Goal: Find specific page/section: Find specific page/section

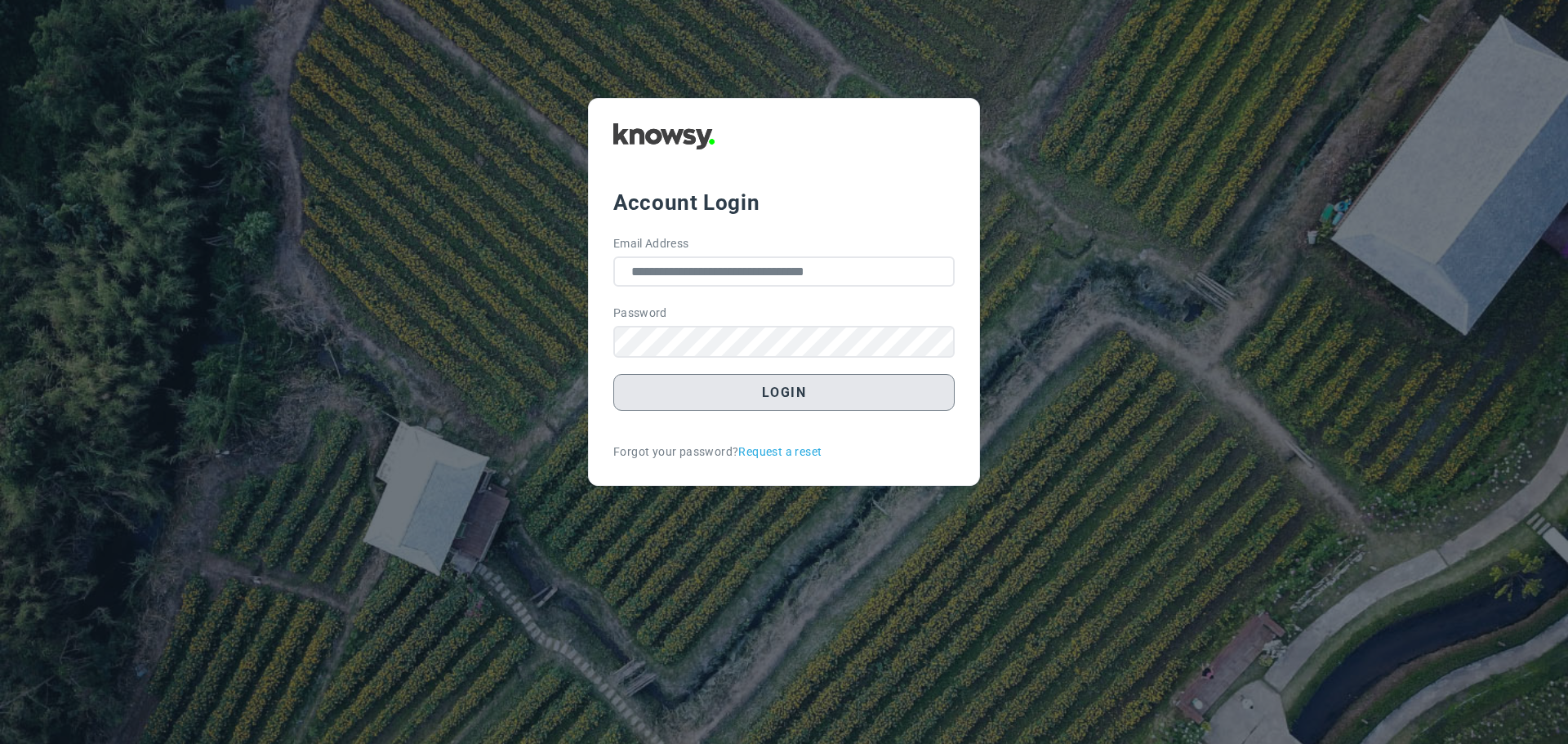
click at [823, 399] on button "Login" at bounding box center [784, 393] width 342 height 37
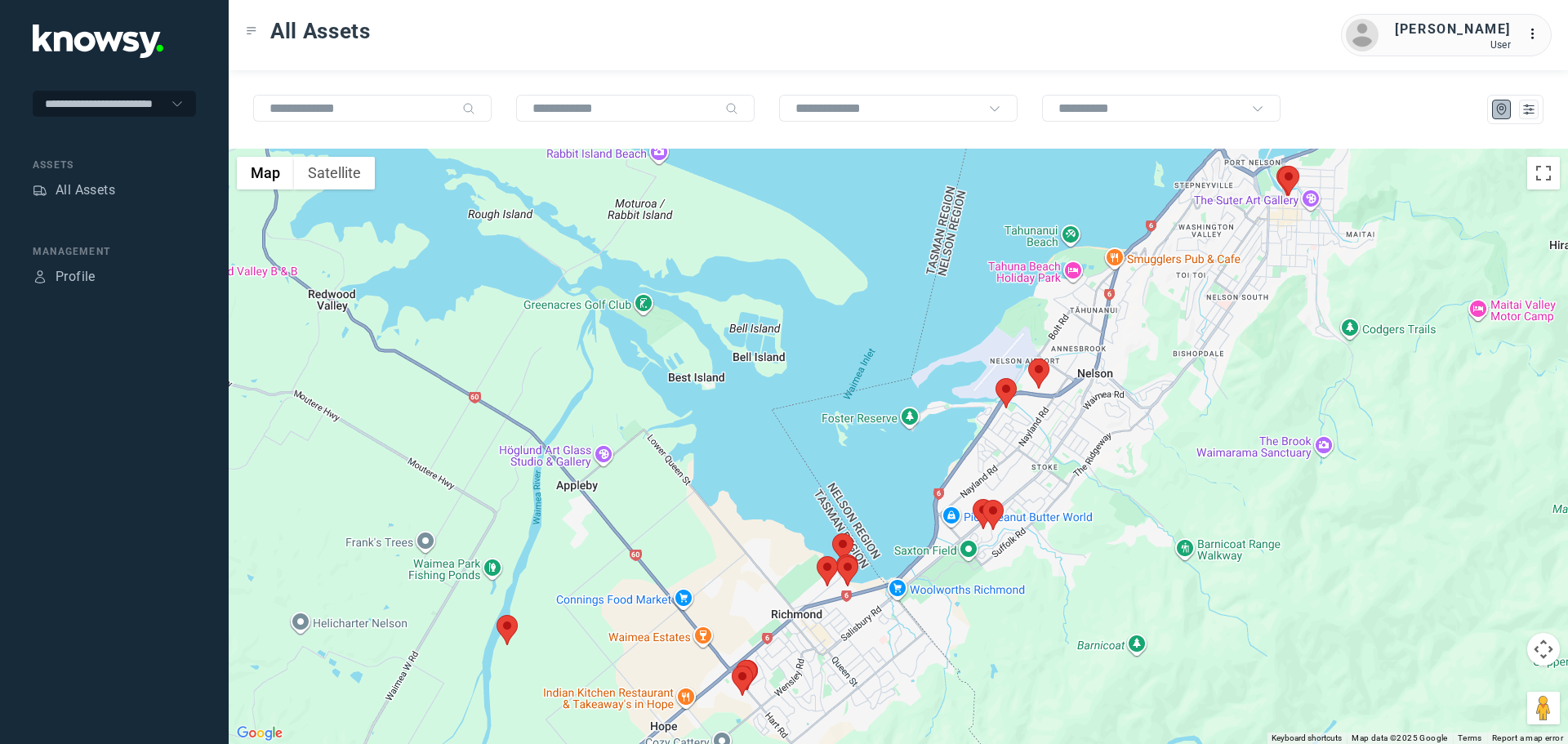
click at [995, 378] on area at bounding box center [995, 378] width 0 height 0
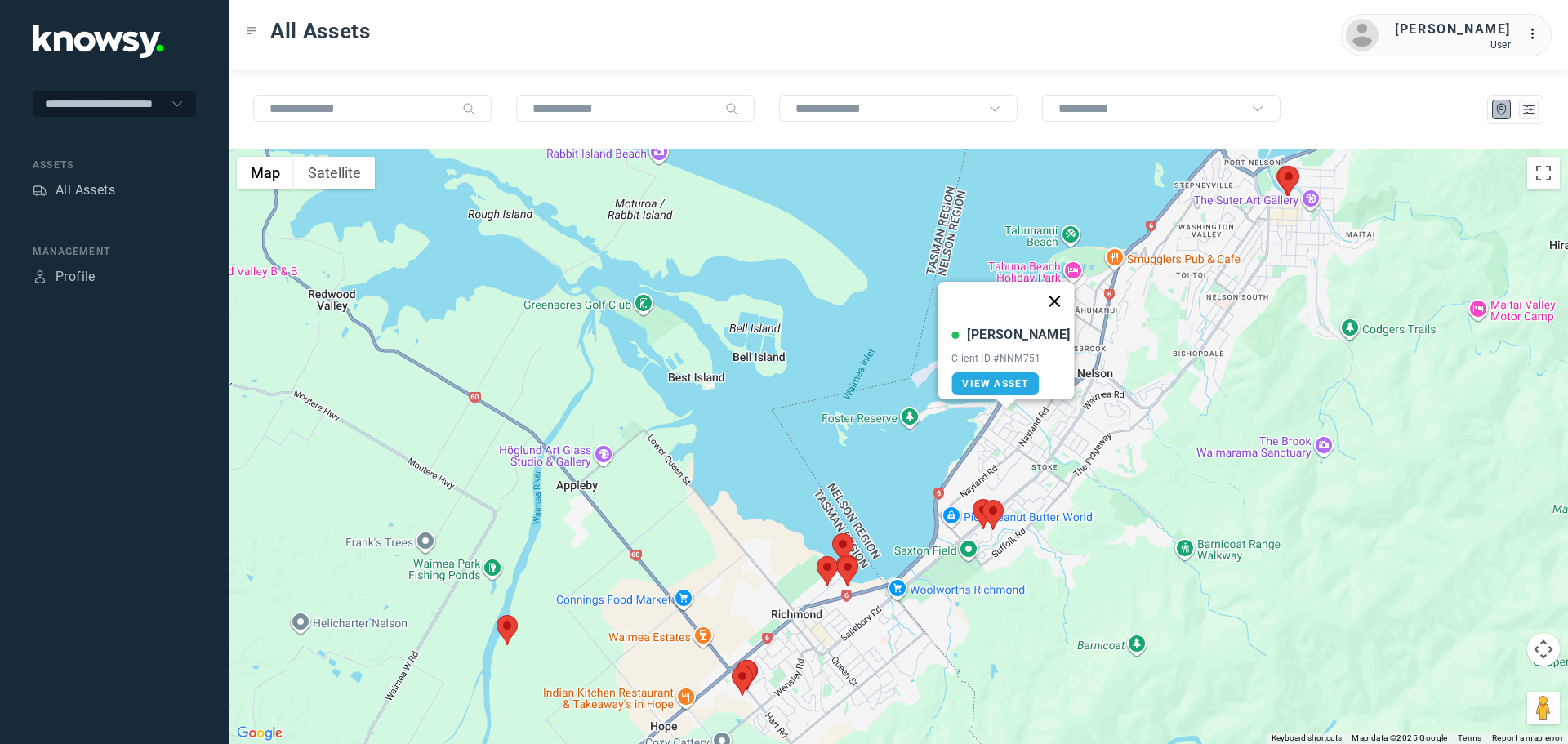
click at [1047, 291] on button "Close" at bounding box center [1055, 301] width 40 height 40
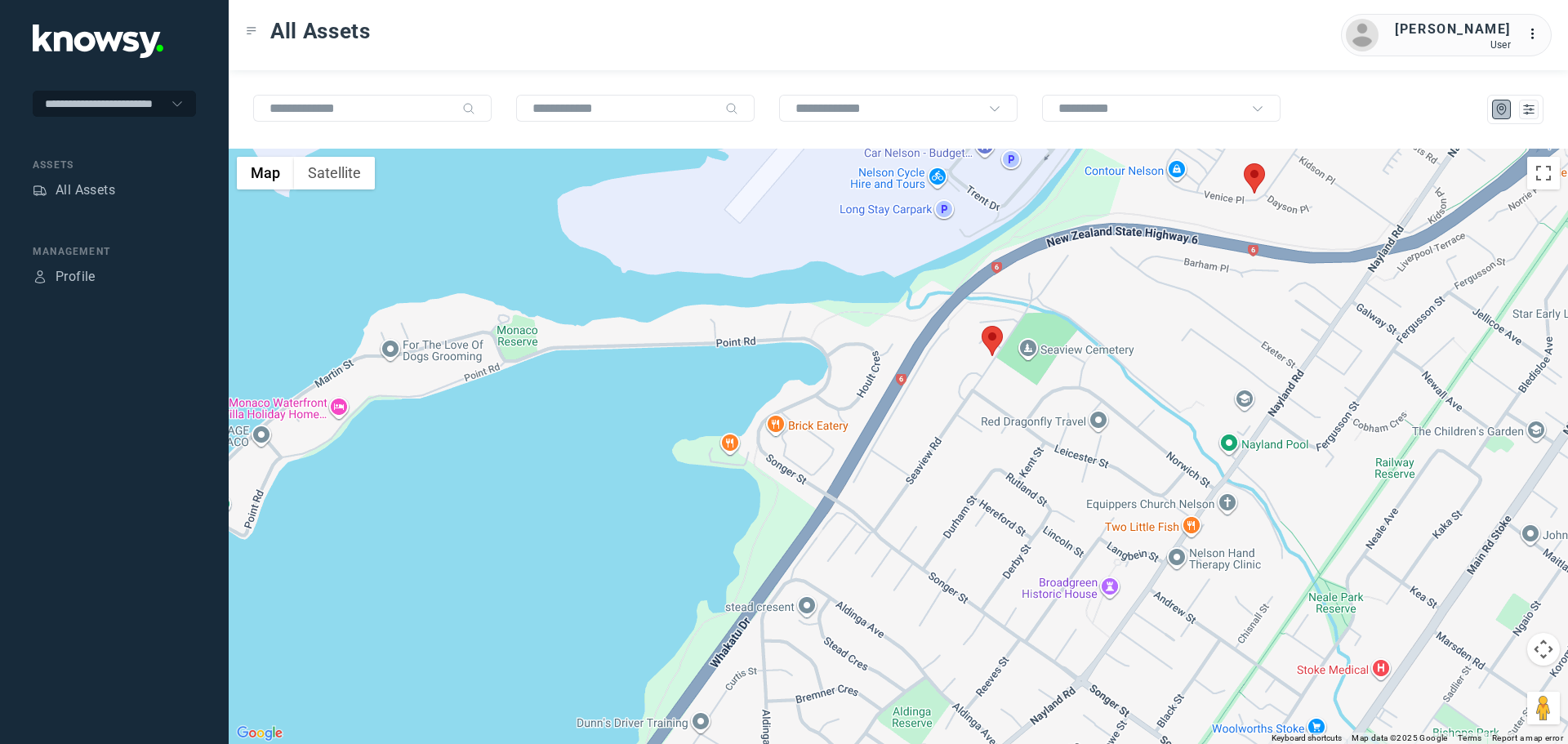
drag, startPoint x: 995, startPoint y: 345, endPoint x: 998, endPoint y: 418, distance: 73.1
click at [998, 418] on div at bounding box center [899, 446] width 1340 height 595
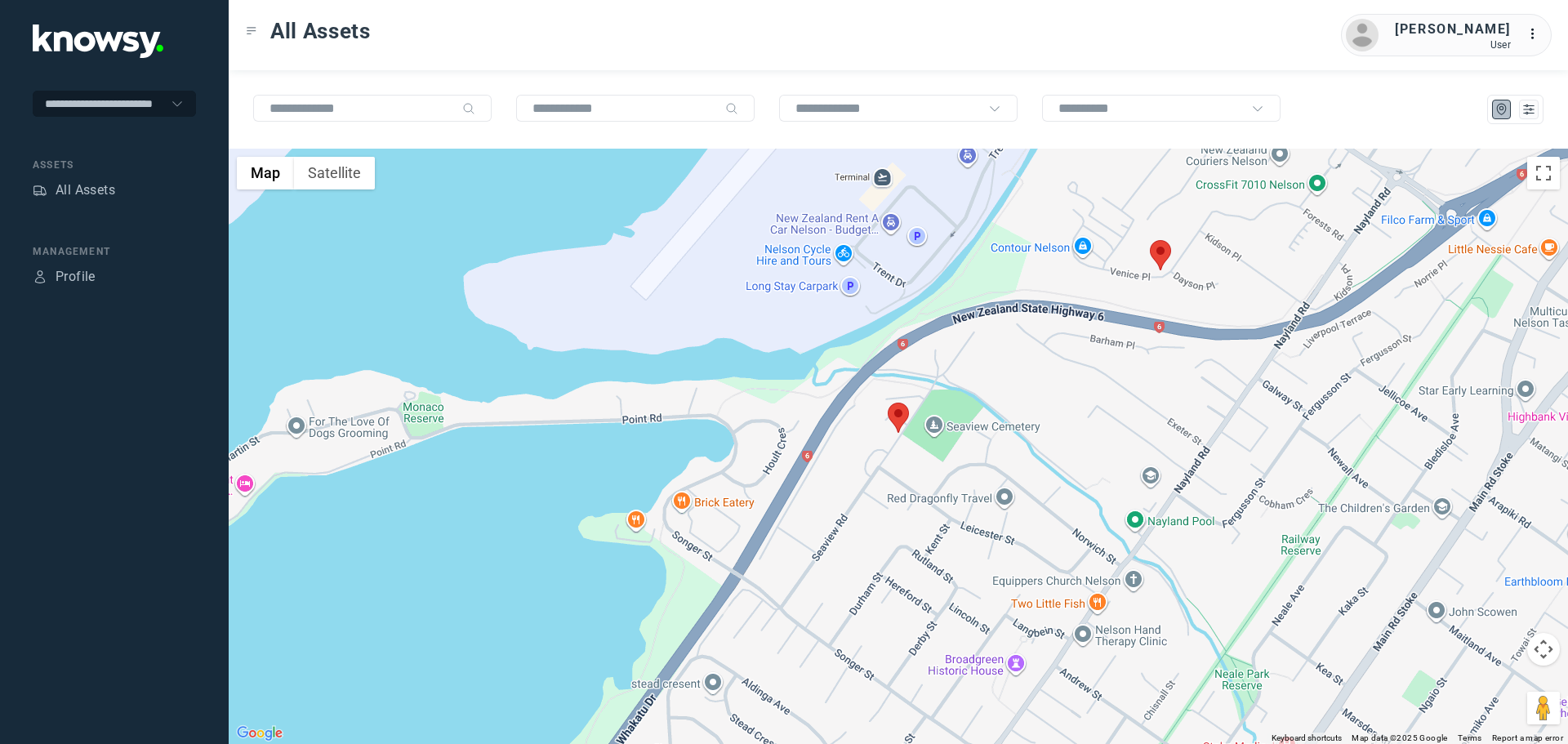
click at [1150, 240] on area at bounding box center [1150, 240] width 0 height 0
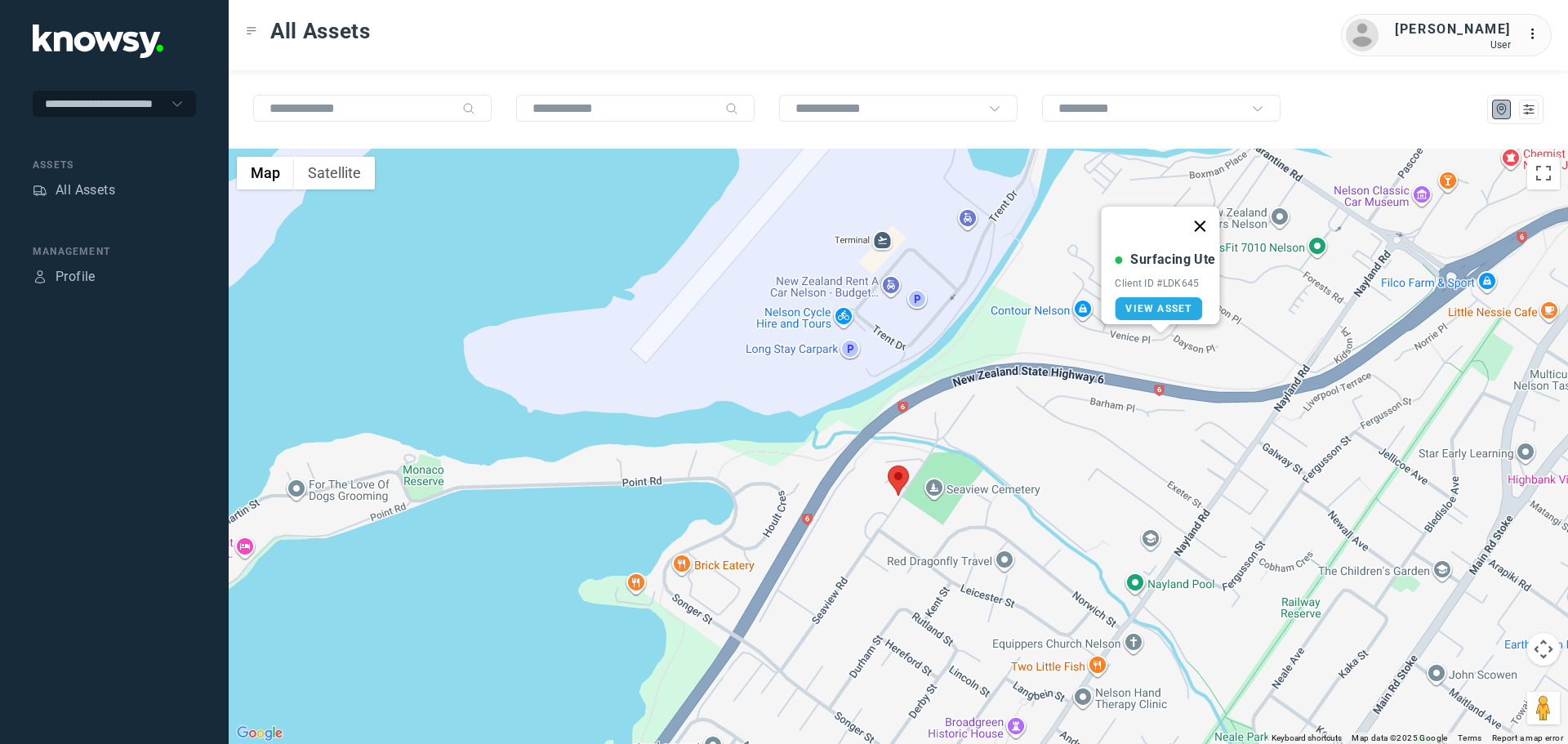
click at [1210, 216] on button "Close" at bounding box center [1201, 226] width 40 height 40
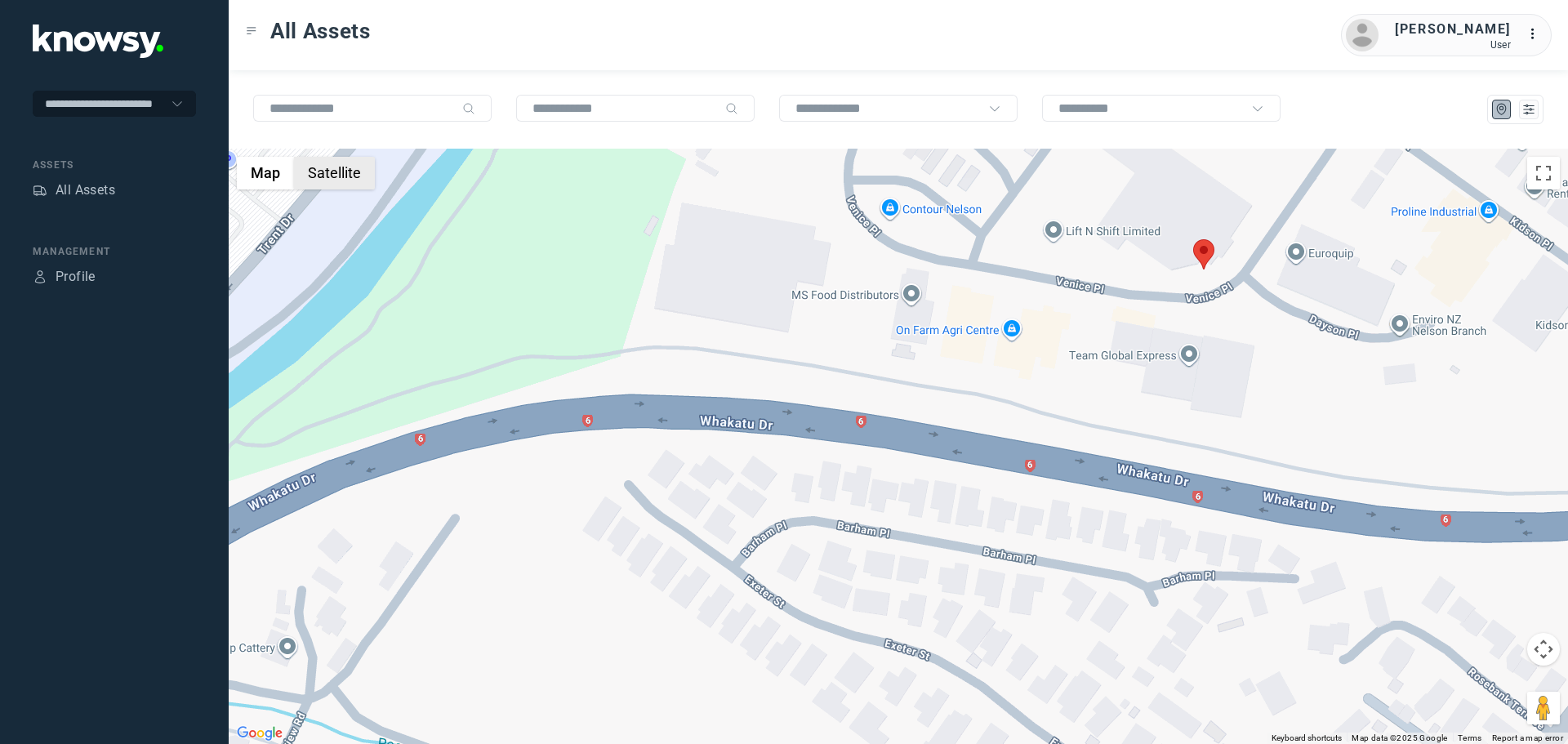
click at [332, 183] on button "Satellite" at bounding box center [335, 173] width 81 height 33
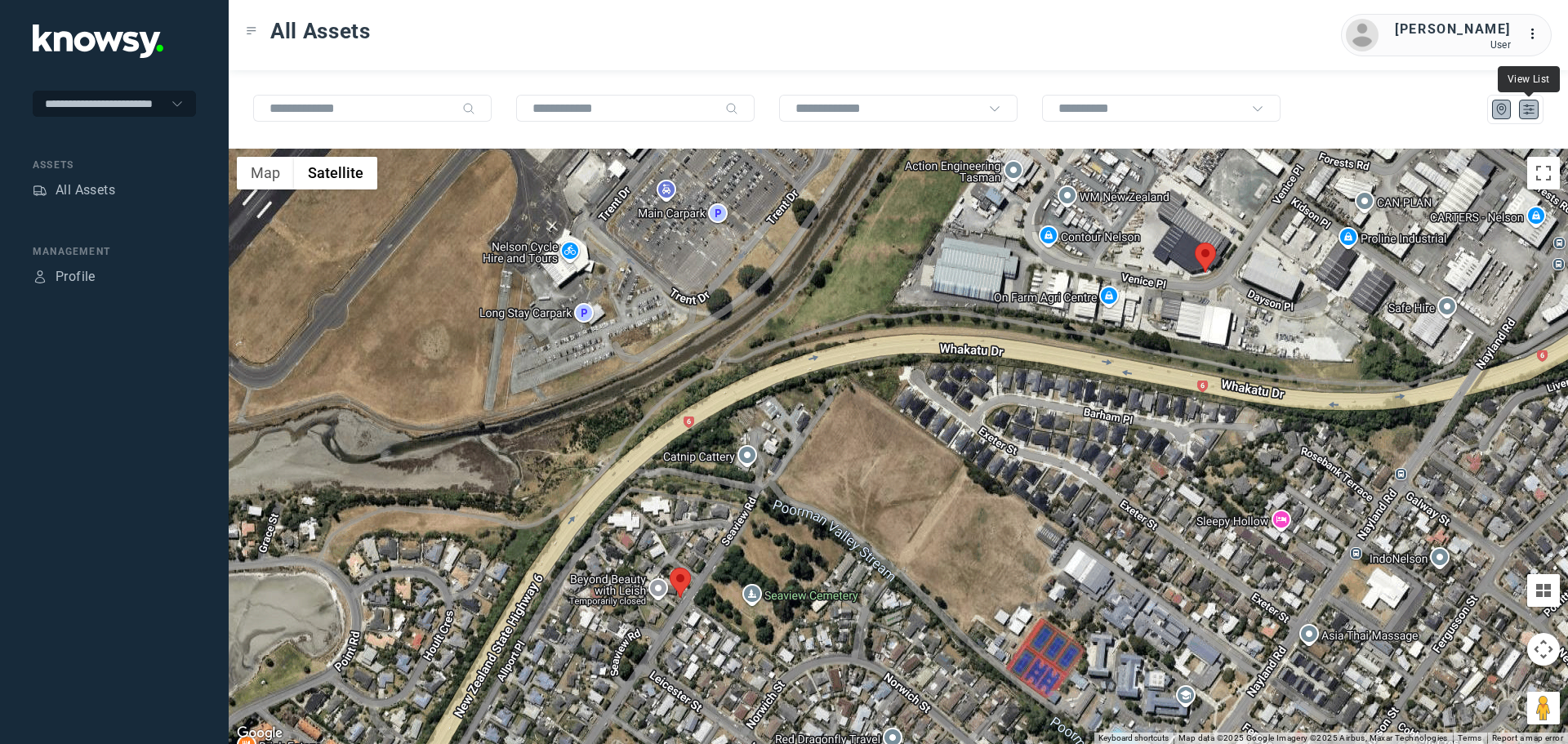
click at [1522, 115] on icon "List" at bounding box center [1529, 109] width 15 height 15
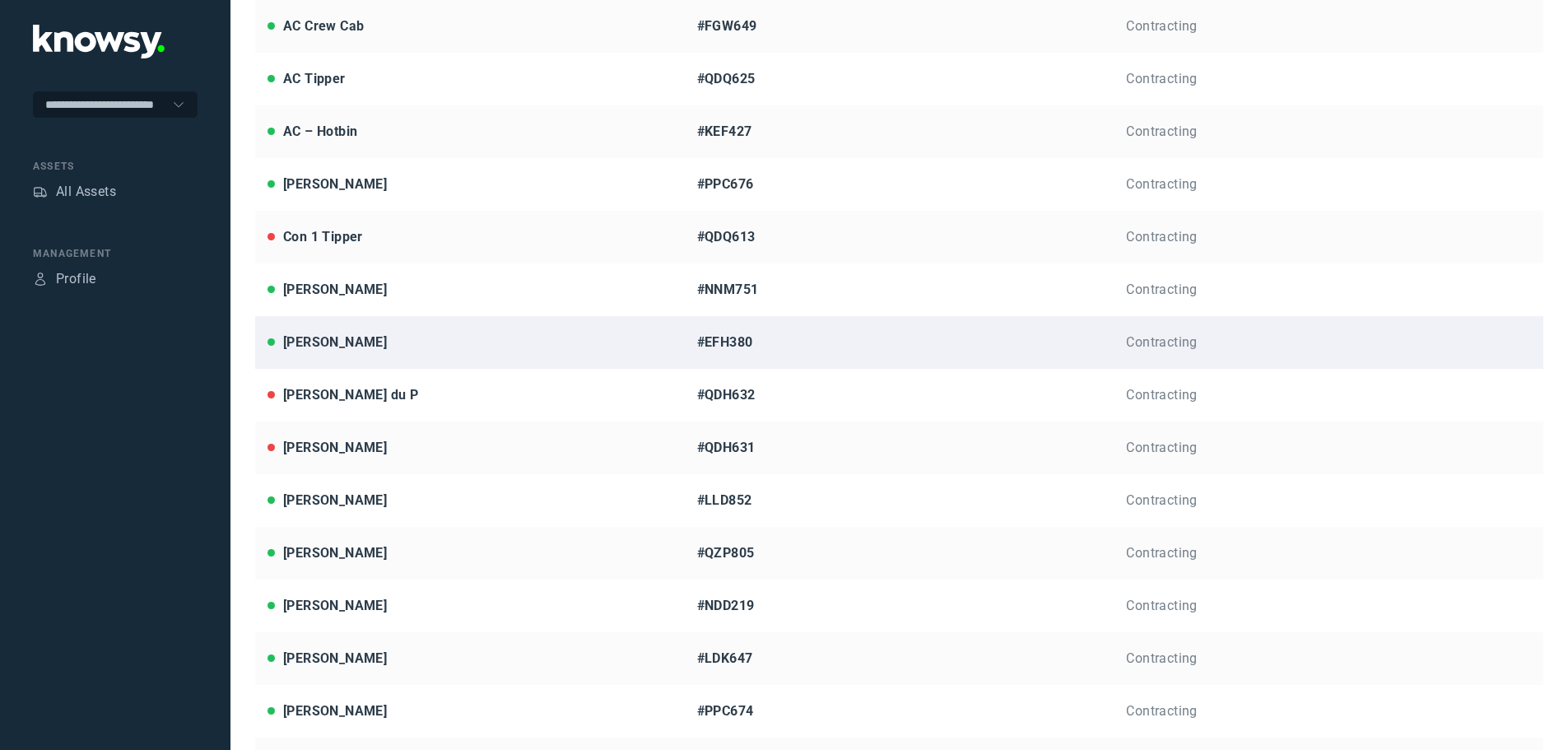
scroll to position [247, 0]
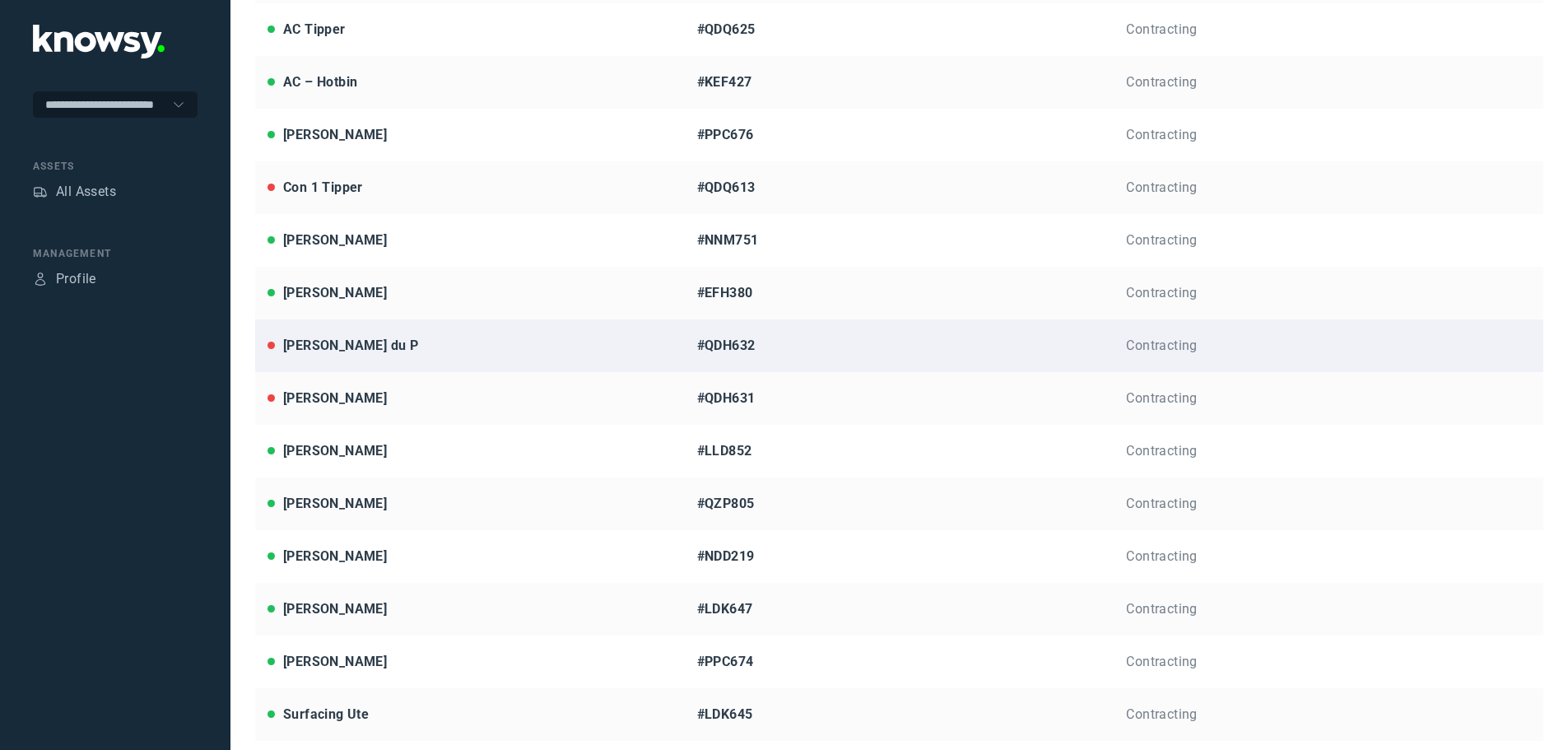
click at [345, 347] on div "[PERSON_NAME] du P" at bounding box center [351, 345] width 135 height 20
